Goal: Task Accomplishment & Management: Complete application form

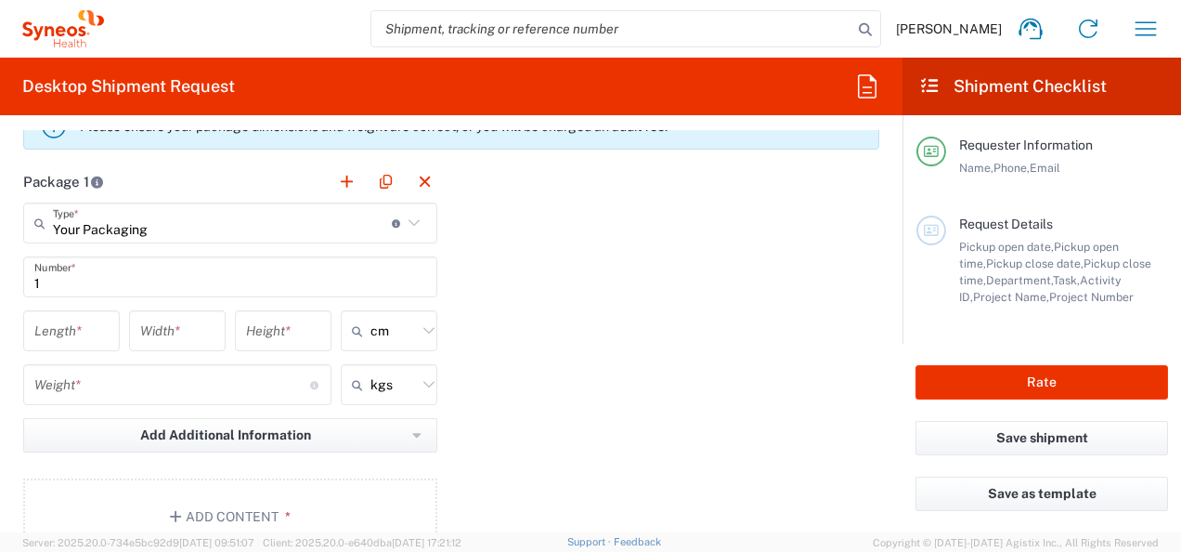
scroll to position [1748, 0]
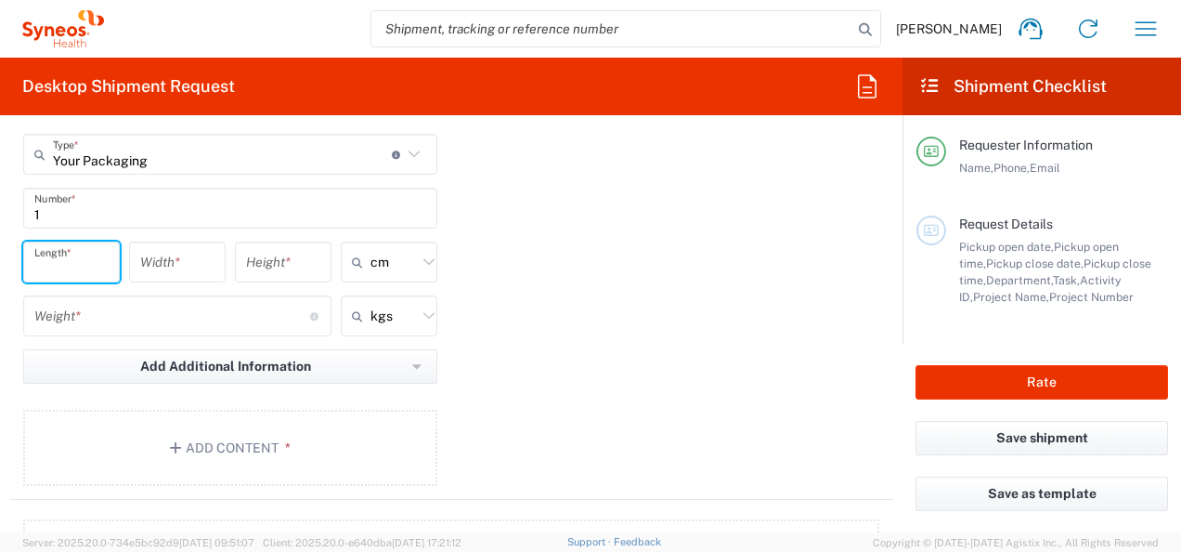
click at [100, 262] on input "number" at bounding box center [71, 262] width 74 height 33
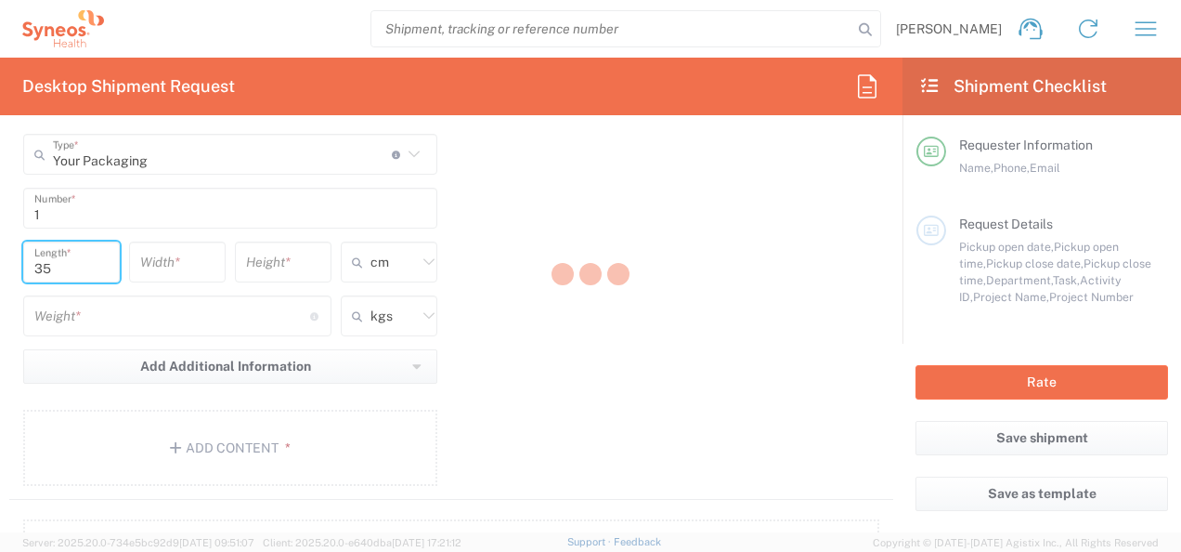
type input "35"
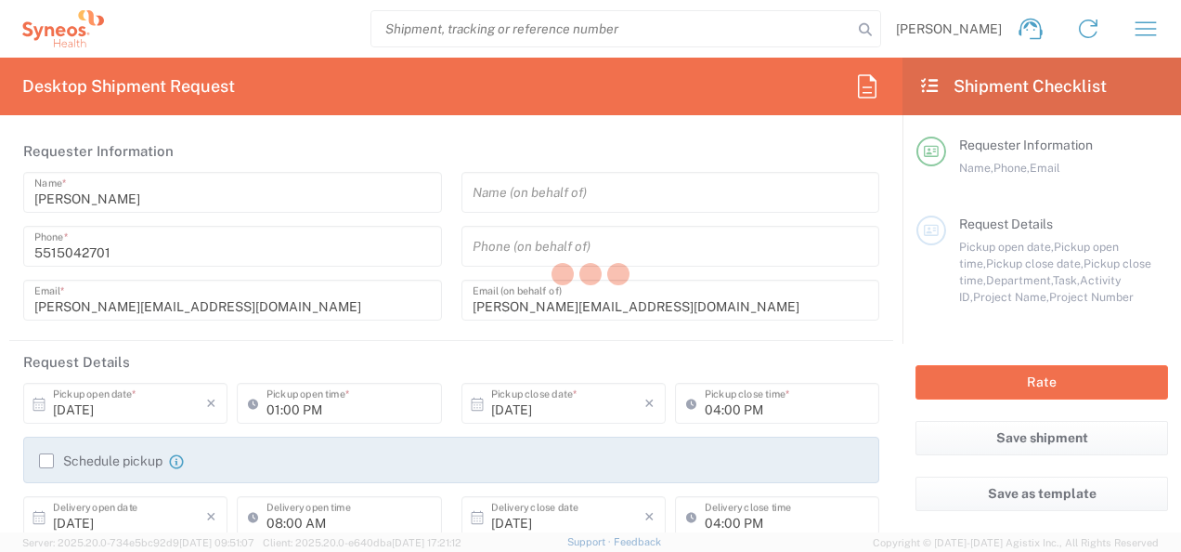
type input "7014049"
type input "Nuevo León"
type input "Your Packaging"
type input "Morelos"
type input "[GEOGRAPHIC_DATA]"
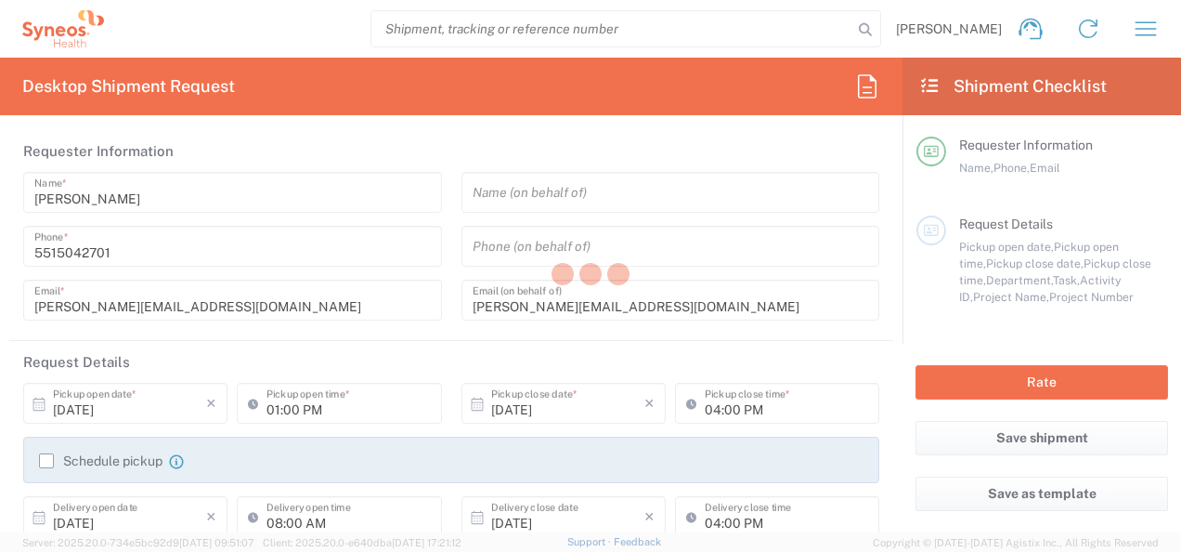
type input "[GEOGRAPHIC_DATA]"
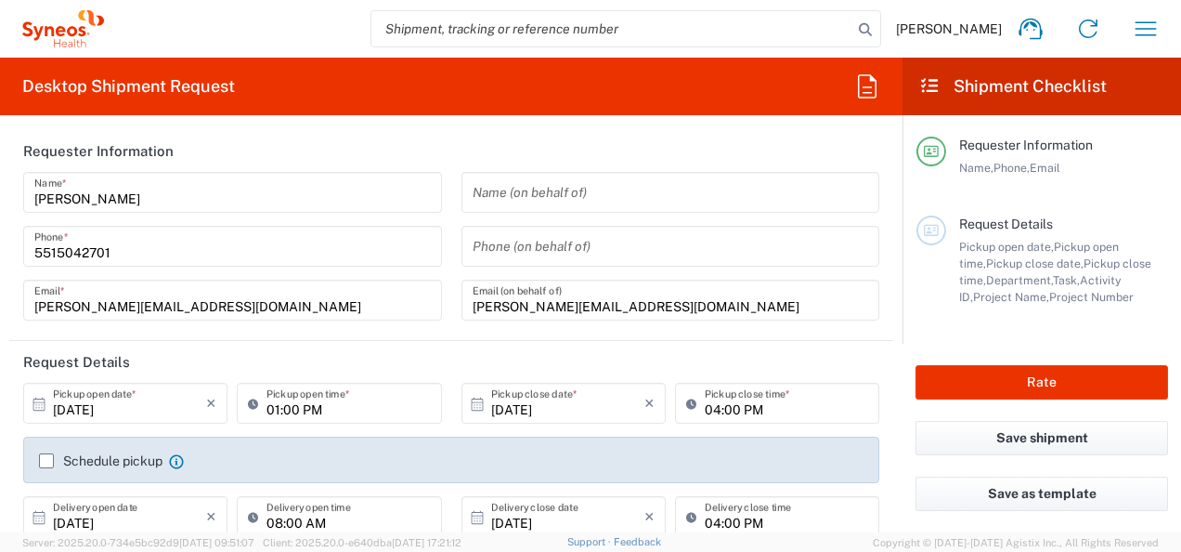
type input "Roche 7014049"
type input "3230"
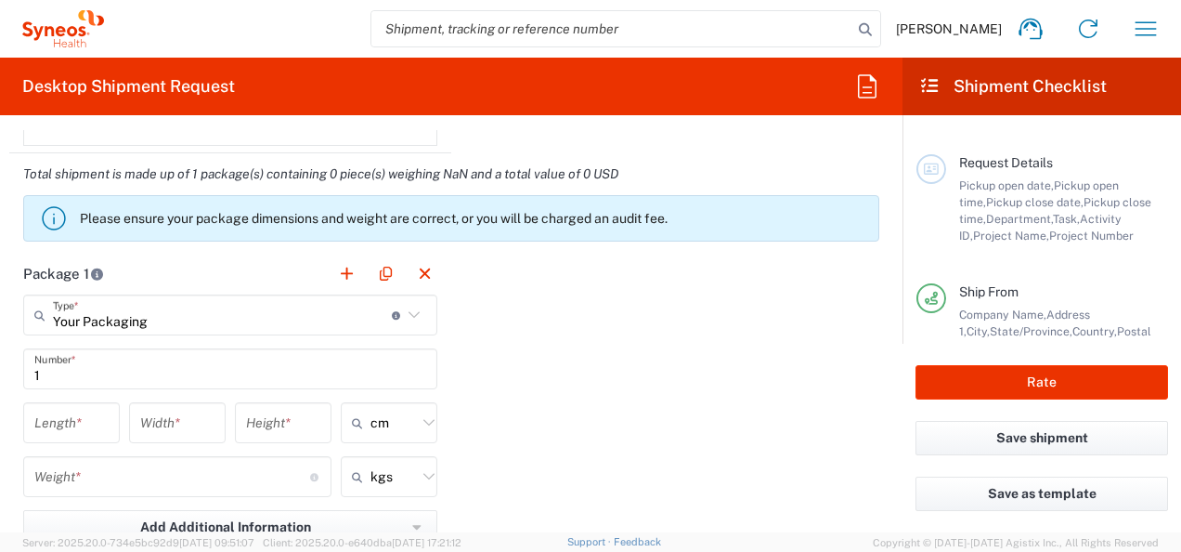
scroll to position [1651, 0]
